Goal: Information Seeking & Learning: Learn about a topic

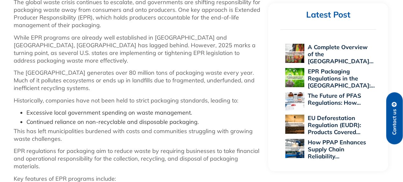
scroll to position [351, 0]
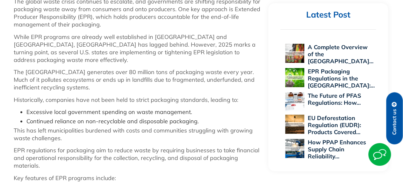
click at [388, 155] on img at bounding box center [379, 154] width 23 height 23
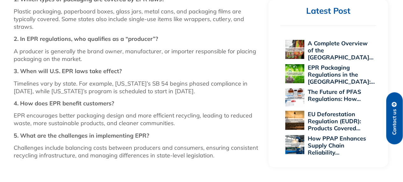
scroll to position [866, 0]
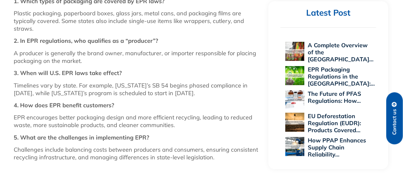
click at [83, 82] on p "Timelines vary by state. For example, [US_STATE]’s SB 54 begins phased complian…" at bounding box center [138, 89] width 248 height 15
click at [132, 82] on p "Timelines vary by state. For example, [US_STATE]’s SB 54 begins phased complian…" at bounding box center [138, 89] width 248 height 15
click at [221, 82] on p "Timelines vary by state. For example, [US_STATE]’s SB 54 begins phased complian…" at bounding box center [138, 89] width 248 height 15
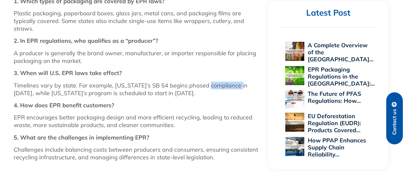
click at [221, 82] on p "Timelines vary by state. For example, [US_STATE]’s SB 54 begins phased complian…" at bounding box center [138, 89] width 248 height 15
click at [143, 82] on p "Timelines vary by state. For example, [US_STATE]’s SB 54 begins phased complian…" at bounding box center [138, 89] width 248 height 15
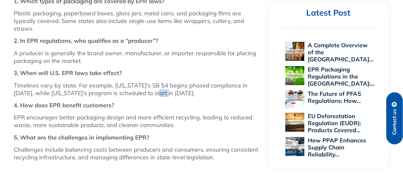
click at [143, 82] on p "Timelines vary by state. For example, [US_STATE]’s SB 54 begins phased complian…" at bounding box center [138, 89] width 248 height 15
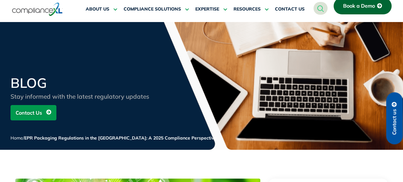
scroll to position [0, 0]
